Goal: Understand process/instructions

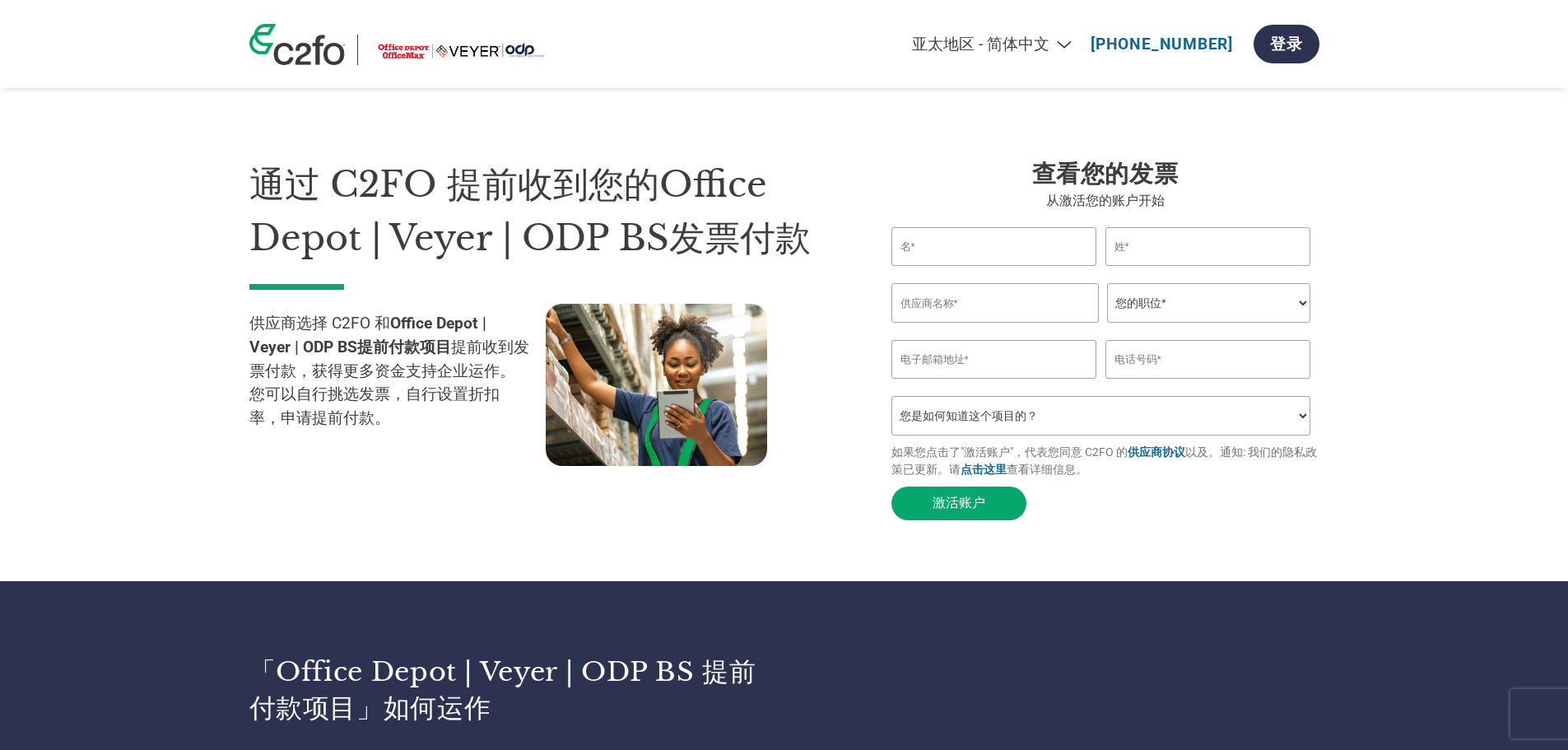
select select "en-US"
click at [806, 35] on select "Americas - English Américas - Español Américas - Português Amériques - Français…" at bounding box center [891, 44] width 382 height 19
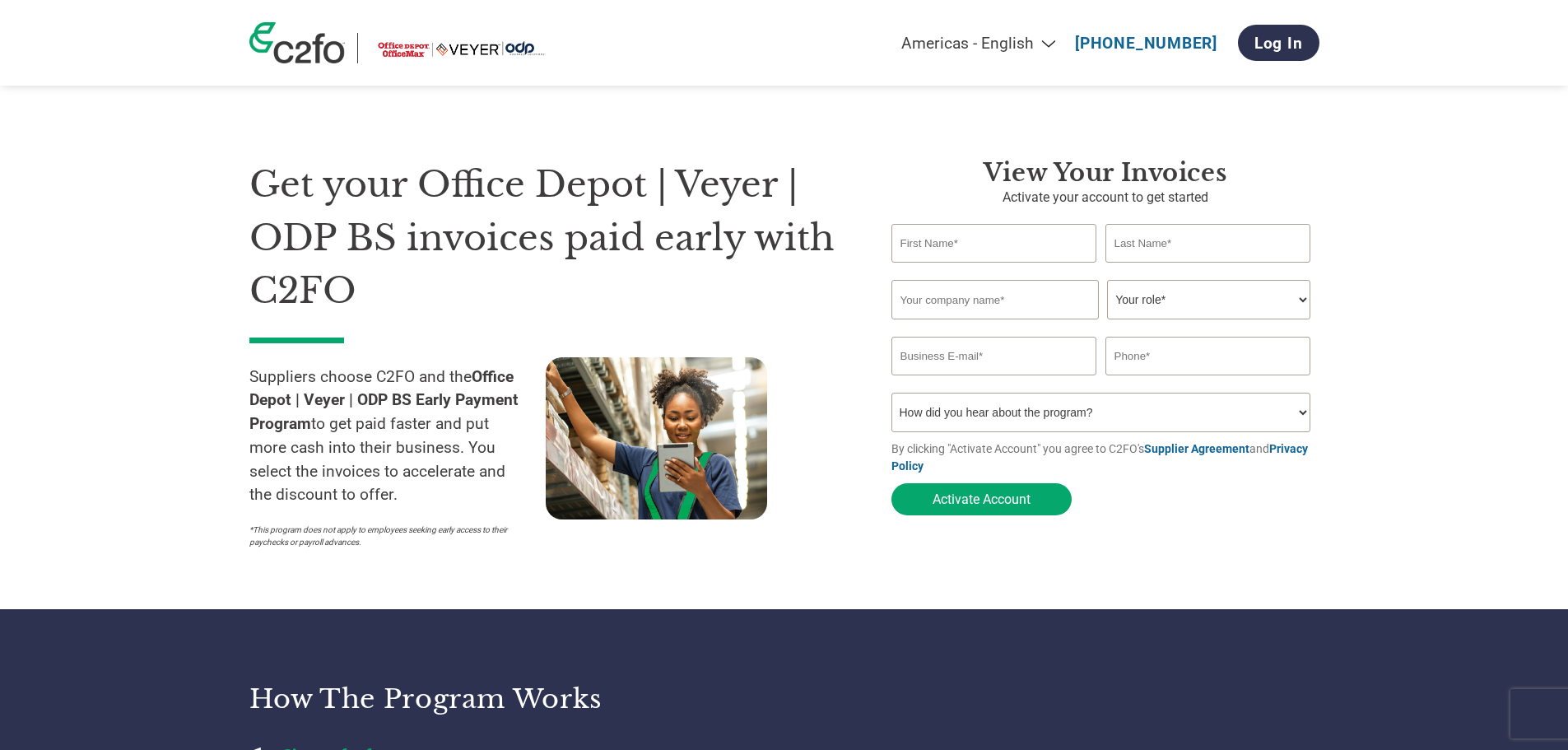
click at [632, 105] on div "Get your Office Depot | Veyer | ODP BS invoices paid early with C2FO Suppliers …" at bounding box center [784, 324] width 1070 height 465
click at [900, 86] on section "Get your Office Depot | Veyer | ODP BS invoices paid early with C2FO Suppliers …" at bounding box center [784, 337] width 1568 height 543
click at [394, 84] on div "Americas - English Américas - Español Américas - Português Amériques - Français…" at bounding box center [784, 43] width 1095 height 85
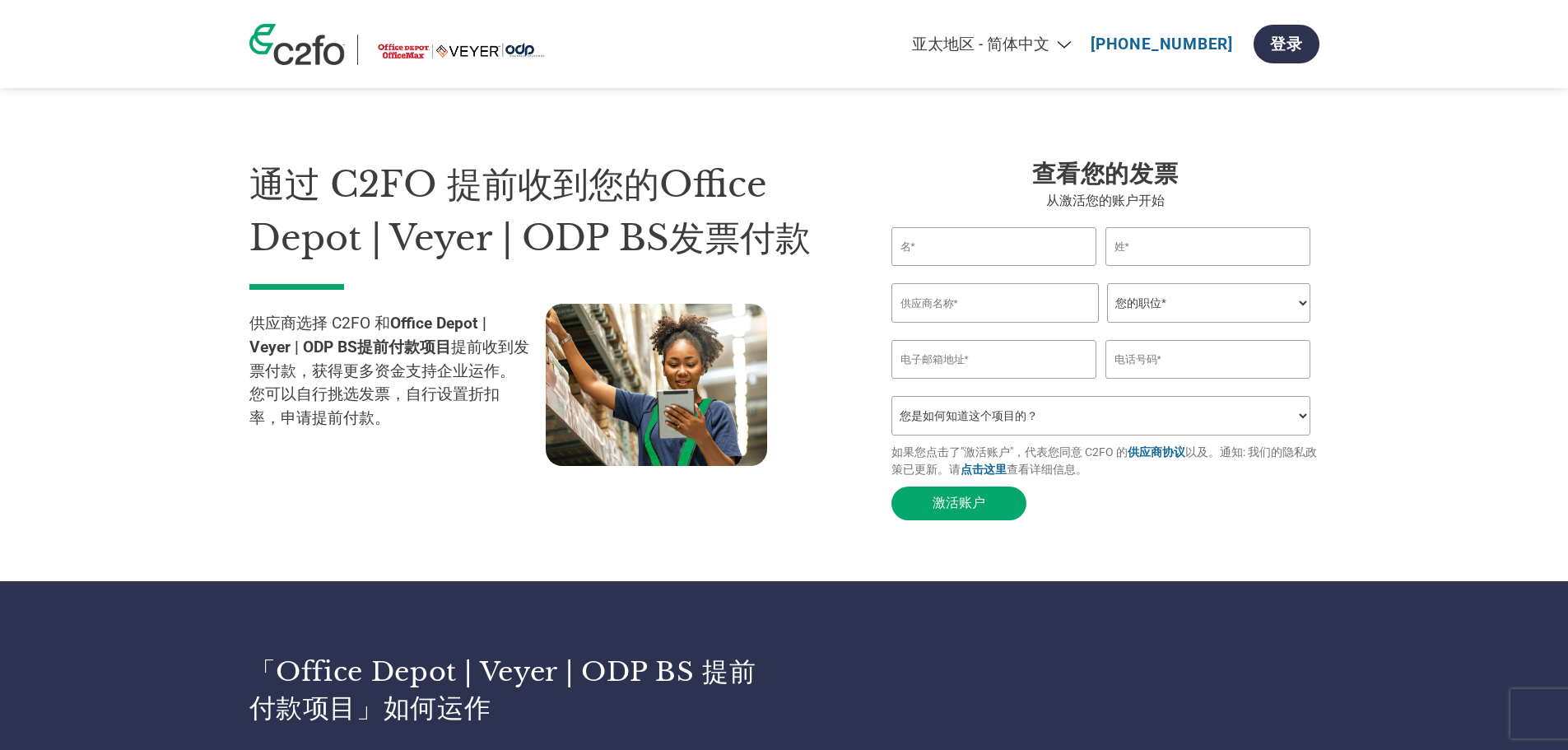
select select "zh-CN"
